Goal: Information Seeking & Learning: Learn about a topic

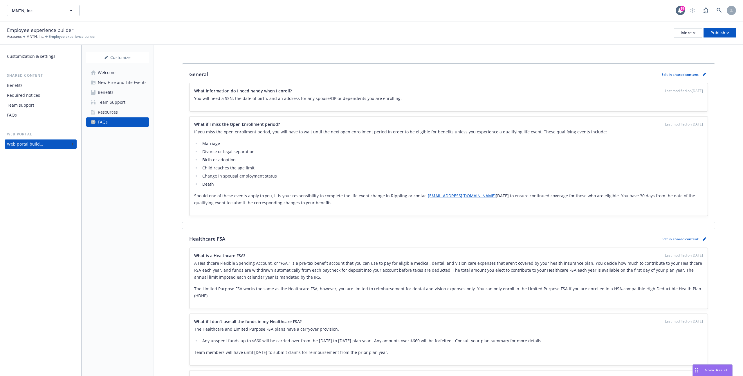
click at [119, 76] on link "Welcome" at bounding box center [117, 72] width 63 height 9
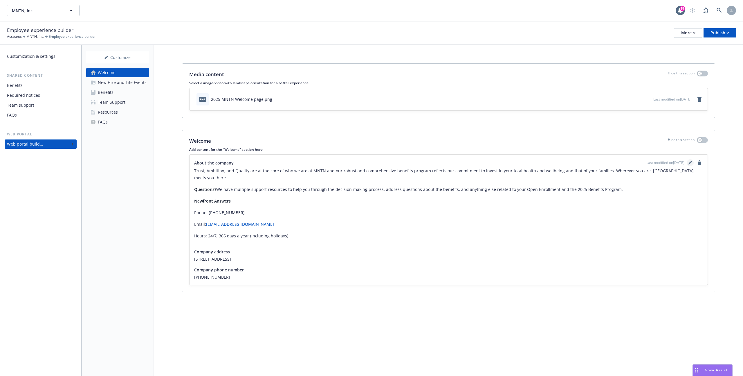
click at [689, 163] on icon "editPencil" at bounding box center [690, 163] width 3 height 3
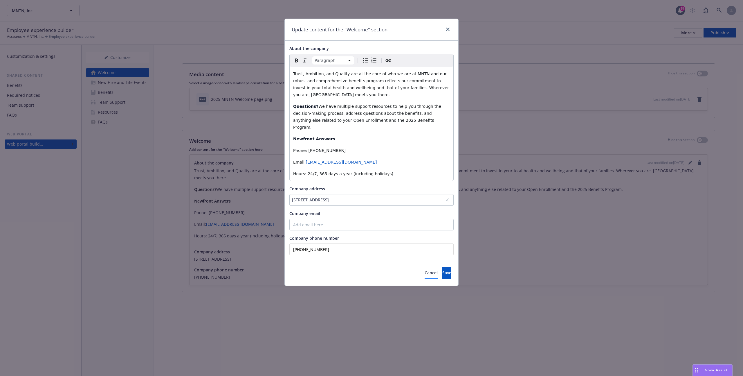
click at [399, 150] on div "Trust, Ambition, and Quality are at the core of who we are at MNTN and our robu…" at bounding box center [372, 124] width 164 height 114
click at [305, 116] on p "Questions? We have multiple support resources to help you through the decision-…" at bounding box center [371, 117] width 157 height 28
drag, startPoint x: 319, startPoint y: 115, endPoint x: 368, endPoint y: 120, distance: 49.3
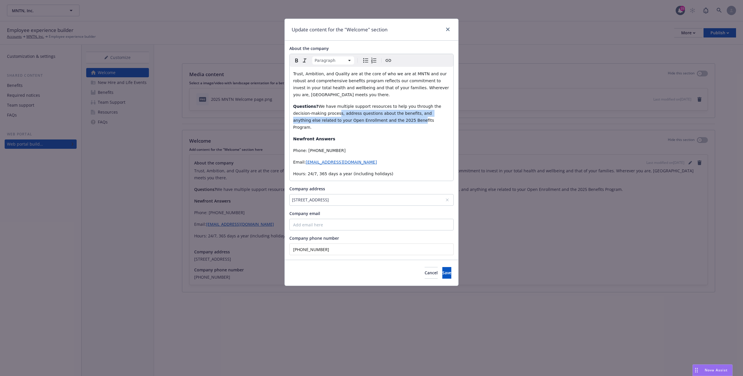
click at [368, 120] on span "We have multiple support resources to help you through the decision-making proc…" at bounding box center [368, 117] width 150 height 26
click at [390, 119] on span "We have multiple support resources to help you through the decision-making proc…" at bounding box center [368, 117] width 150 height 26
drag, startPoint x: 398, startPoint y: 121, endPoint x: 316, endPoint y: 107, distance: 83.4
click at [316, 107] on p "Questions? We have multiple support resources to help you through the decision-…" at bounding box center [371, 117] width 157 height 28
click at [293, 119] on div "Trust, Ambition, and Quality are at the core of who we are at MNTN and our robu…" at bounding box center [372, 124] width 164 height 114
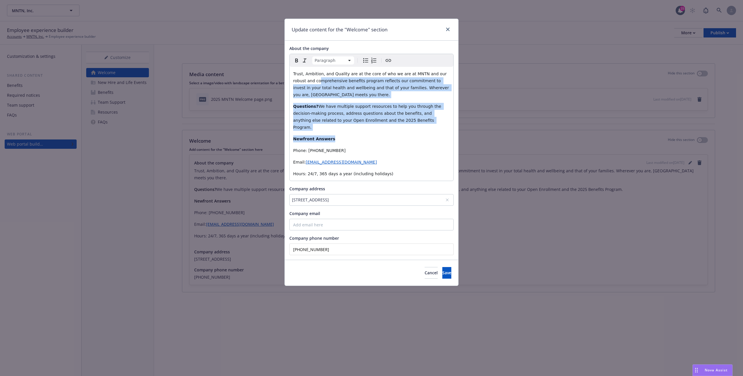
drag, startPoint x: 315, startPoint y: 88, endPoint x: 363, endPoint y: 130, distance: 64.4
click at [363, 130] on div "Trust, Ambition, and Quality are at the core of who we are at MNTN and our robu…" at bounding box center [372, 124] width 164 height 114
click at [350, 118] on p "Questions? We have multiple support resources to help you through the decision-…" at bounding box center [371, 117] width 157 height 28
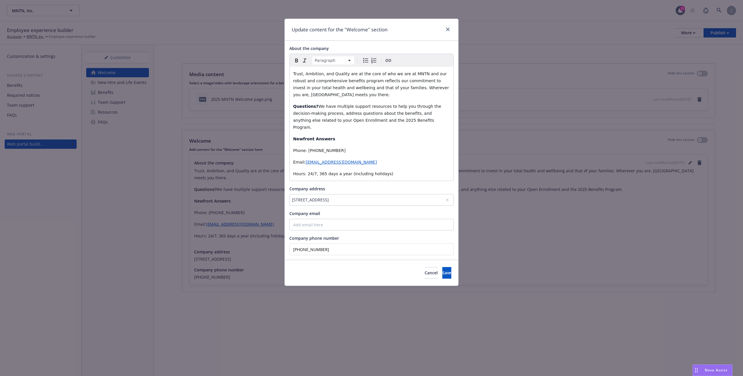
click at [339, 108] on span "We have multiple support resources to help you through the decision-making proc…" at bounding box center [368, 117] width 150 height 26
drag, startPoint x: 345, startPoint y: 111, endPoint x: 368, endPoint y: 123, distance: 26.4
click at [368, 123] on p "Questions? We have multiple support resources to help you through the decision-…" at bounding box center [371, 117] width 157 height 28
click at [346, 111] on span "We have multiple support resources to help you through the decision-making proc…" at bounding box center [368, 117] width 150 height 26
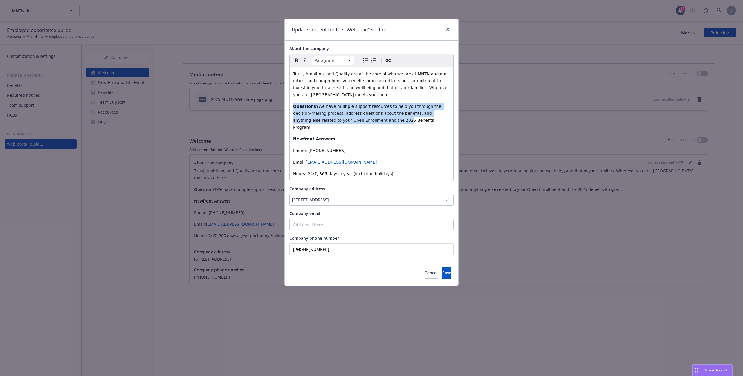
drag, startPoint x: 334, startPoint y: 101, endPoint x: 354, endPoint y: 118, distance: 26.4
click at [354, 118] on div "Trust, Ambition, and Quality are at the core of who we are at MNTN and our robu…" at bounding box center [372, 124] width 164 height 114
click at [354, 118] on span "We have multiple support resources to help you through the decision-making proc…" at bounding box center [368, 117] width 150 height 26
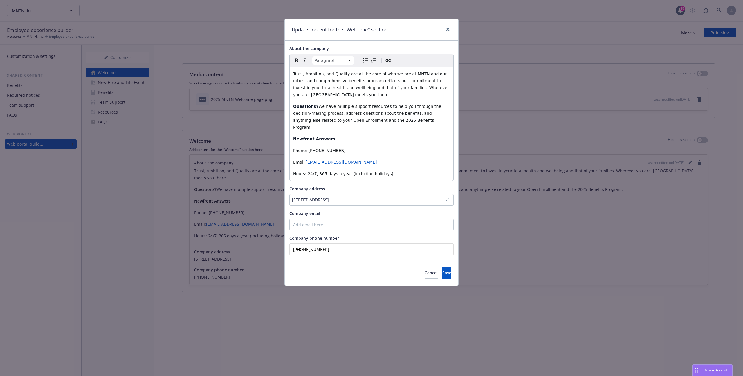
drag, startPoint x: 400, startPoint y: 121, endPoint x: 288, endPoint y: 109, distance: 112.4
click at [288, 109] on div "About the company Paragraph Paragraph Heading 1 Heading 2 Heading 3 Heading 4 H…" at bounding box center [372, 150] width 174 height 219
